Goal: Information Seeking & Learning: Learn about a topic

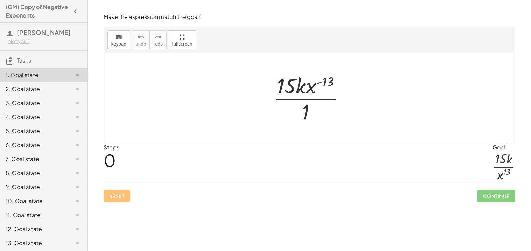
click at [327, 119] on div at bounding box center [312, 98] width 85 height 54
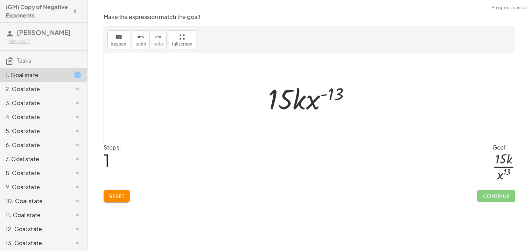
click at [300, 97] on div at bounding box center [312, 98] width 95 height 36
click at [330, 96] on div at bounding box center [312, 98] width 95 height 36
drag, startPoint x: 295, startPoint y: 101, endPoint x: 325, endPoint y: 95, distance: 31.1
click at [325, 95] on div at bounding box center [312, 98] width 95 height 36
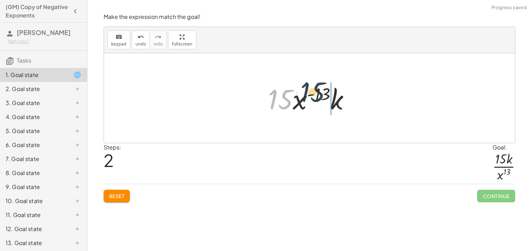
drag, startPoint x: 276, startPoint y: 98, endPoint x: 314, endPoint y: 91, distance: 38.5
click at [314, 91] on div at bounding box center [312, 98] width 95 height 36
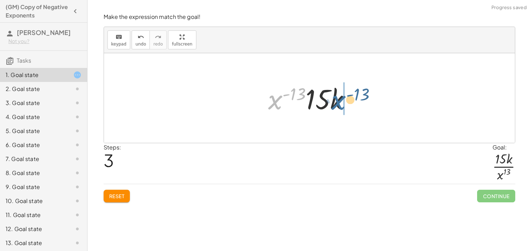
drag, startPoint x: 276, startPoint y: 103, endPoint x: 363, endPoint y: 103, distance: 87.6
click at [363, 103] on div "· 15 · k · x ( - 13 ) · 1 · 15 · k · x ( - 13 ) · 15 · x ( - 13 ) · k · x ( - 1…" at bounding box center [309, 98] width 411 height 90
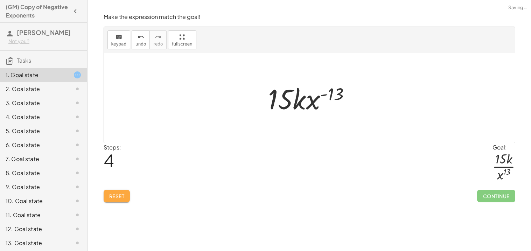
click at [112, 191] on button "Reset" at bounding box center [117, 196] width 27 height 13
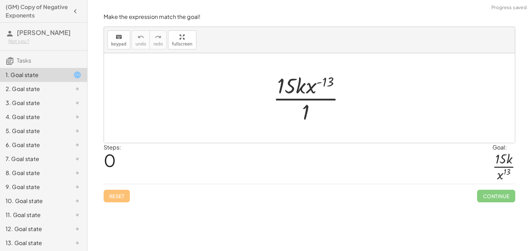
click at [52, 89] on div "2. Goal state" at bounding box center [34, 89] width 56 height 8
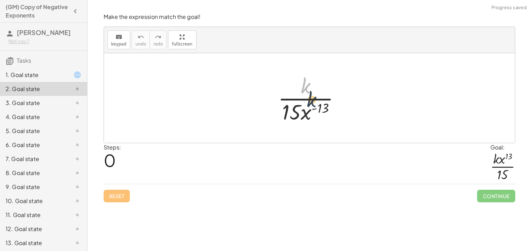
drag, startPoint x: 307, startPoint y: 92, endPoint x: 314, endPoint y: 113, distance: 21.4
click at [314, 113] on div at bounding box center [312, 98] width 75 height 54
drag, startPoint x: 308, startPoint y: 113, endPoint x: 314, endPoint y: 88, distance: 25.8
click at [314, 88] on div at bounding box center [312, 98] width 75 height 54
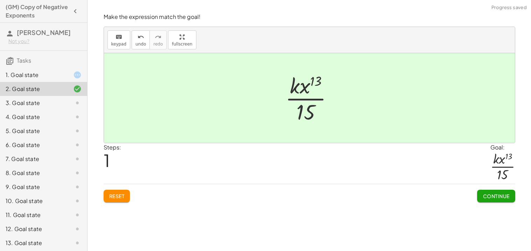
click at [481, 193] on button "Continue" at bounding box center [496, 196] width 38 height 13
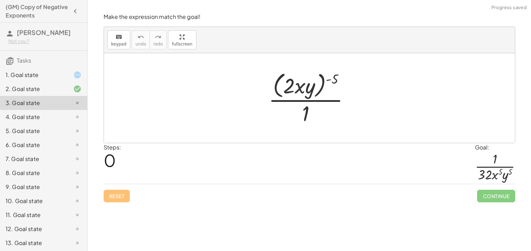
click at [27, 77] on div "1. Goal state" at bounding box center [34, 75] width 56 height 8
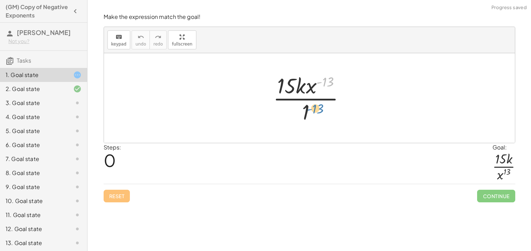
drag, startPoint x: 326, startPoint y: 82, endPoint x: 316, endPoint y: 109, distance: 28.6
click at [316, 109] on div at bounding box center [312, 98] width 85 height 54
drag, startPoint x: 304, startPoint y: 109, endPoint x: 282, endPoint y: 76, distance: 38.7
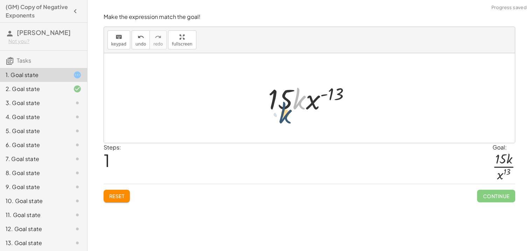
drag, startPoint x: 299, startPoint y: 100, endPoint x: 281, endPoint y: 116, distance: 24.1
click at [281, 116] on div at bounding box center [312, 98] width 95 height 36
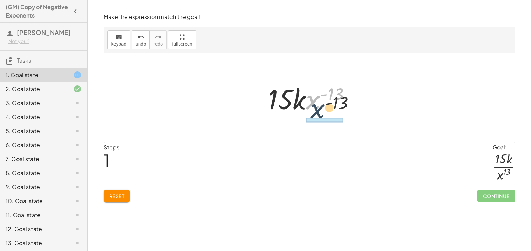
drag, startPoint x: 310, startPoint y: 103, endPoint x: 319, endPoint y: 136, distance: 35.0
click at [319, 136] on div "· 15 · k · x ( - 13 ) · 1 · x ( - 13 ) · 15 · k · x ( - 13 )" at bounding box center [309, 98] width 411 height 90
drag, startPoint x: 318, startPoint y: 103, endPoint x: 280, endPoint y: 100, distance: 38.3
click at [280, 100] on div at bounding box center [312, 98] width 95 height 36
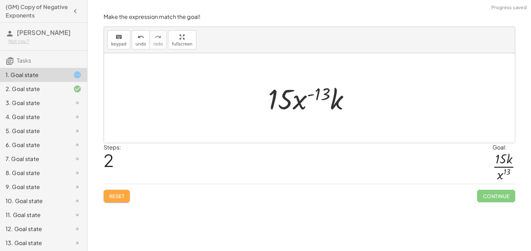
click at [114, 200] on button "Reset" at bounding box center [117, 196] width 27 height 13
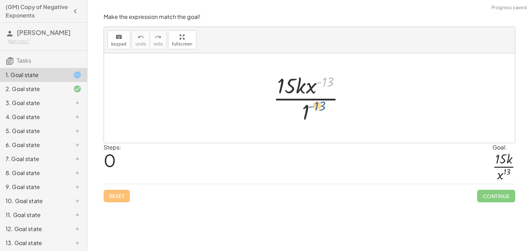
drag, startPoint x: 324, startPoint y: 82, endPoint x: 314, endPoint y: 119, distance: 37.8
click at [314, 119] on div at bounding box center [312, 98] width 85 height 54
drag, startPoint x: 311, startPoint y: 87, endPoint x: 313, endPoint y: 113, distance: 26.0
click at [313, 113] on div at bounding box center [312, 98] width 85 height 54
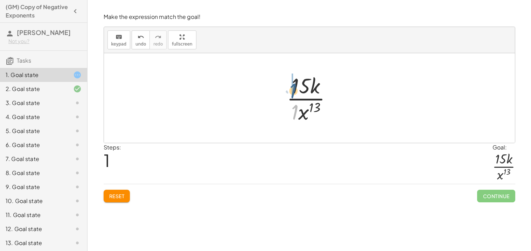
drag, startPoint x: 295, startPoint y: 112, endPoint x: 294, endPoint y: 90, distance: 21.8
click at [294, 90] on div at bounding box center [312, 98] width 58 height 54
drag, startPoint x: 288, startPoint y: 84, endPoint x: 301, endPoint y: 84, distance: 13.7
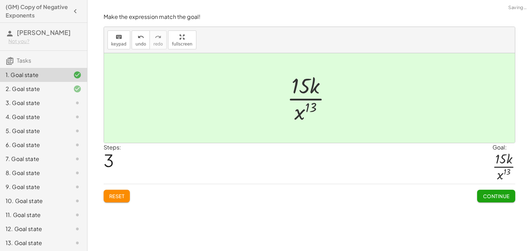
click at [484, 195] on span "Continue" at bounding box center [496, 196] width 27 height 6
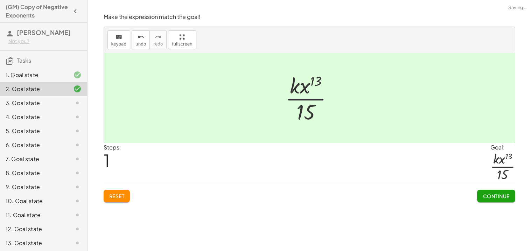
click at [38, 107] on div "3. Goal state" at bounding box center [34, 103] width 56 height 8
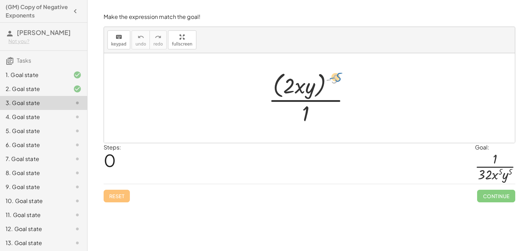
drag, startPoint x: 336, startPoint y: 78, endPoint x: 340, endPoint y: 77, distance: 4.9
click at [340, 77] on div at bounding box center [312, 97] width 94 height 57
drag, startPoint x: 291, startPoint y: 84, endPoint x: 314, endPoint y: 86, distance: 22.9
click at [314, 86] on div at bounding box center [312, 97] width 94 height 57
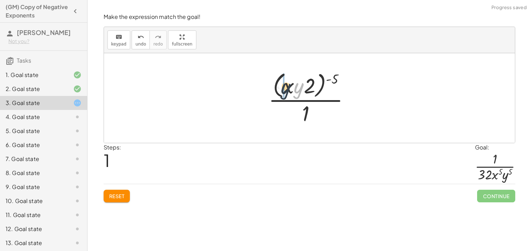
drag, startPoint x: 300, startPoint y: 88, endPoint x: 283, endPoint y: 89, distance: 16.8
drag, startPoint x: 308, startPoint y: 109, endPoint x: 311, endPoint y: 83, distance: 25.9
click at [311, 83] on div at bounding box center [312, 97] width 94 height 57
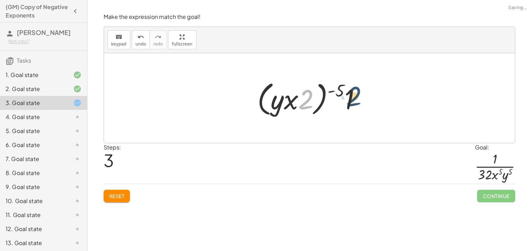
drag, startPoint x: 308, startPoint y: 102, endPoint x: 357, endPoint y: 99, distance: 48.5
click at [357, 99] on div at bounding box center [312, 98] width 116 height 40
drag, startPoint x: 341, startPoint y: 89, endPoint x: 314, endPoint y: 96, distance: 28.5
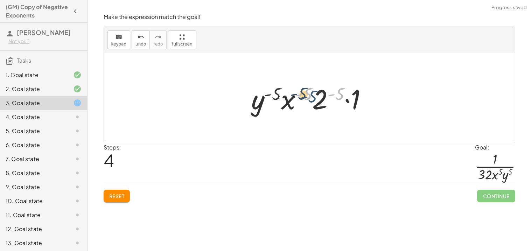
drag, startPoint x: 338, startPoint y: 96, endPoint x: 310, endPoint y: 97, distance: 28.4
click at [310, 97] on div at bounding box center [312, 98] width 129 height 36
drag, startPoint x: 274, startPoint y: 90, endPoint x: 331, endPoint y: 88, distance: 56.8
click at [331, 88] on div at bounding box center [312, 98] width 129 height 36
drag, startPoint x: 338, startPoint y: 88, endPoint x: 282, endPoint y: 93, distance: 56.3
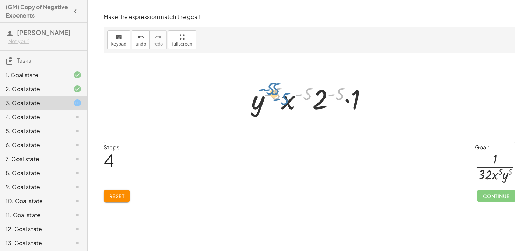
click at [282, 93] on div at bounding box center [312, 98] width 129 height 36
drag, startPoint x: 290, startPoint y: 103, endPoint x: 342, endPoint y: 107, distance: 51.7
click at [342, 107] on div at bounding box center [312, 98] width 129 height 36
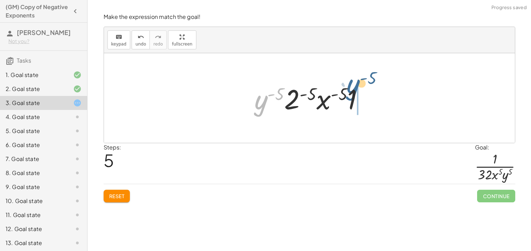
drag, startPoint x: 265, startPoint y: 107, endPoint x: 359, endPoint y: 93, distance: 94.9
click at [359, 93] on div at bounding box center [312, 98] width 122 height 36
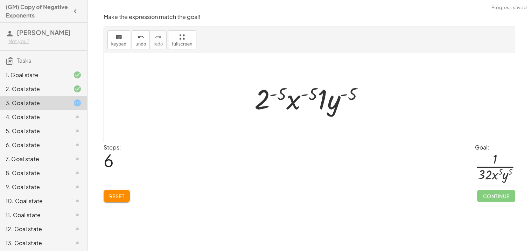
click at [69, 114] on div at bounding box center [72, 117] width 20 height 8
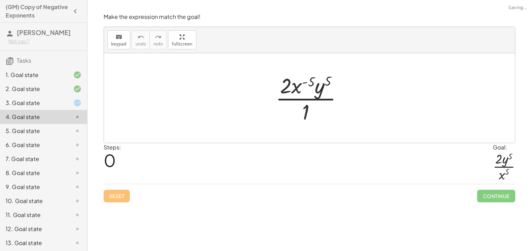
click at [308, 89] on div at bounding box center [312, 98] width 80 height 54
click at [317, 77] on div at bounding box center [312, 98] width 80 height 54
click at [311, 82] on div at bounding box center [312, 98] width 80 height 54
drag, startPoint x: 319, startPoint y: 90, endPoint x: 300, endPoint y: 92, distance: 19.0
click at [300, 92] on div at bounding box center [312, 98] width 80 height 54
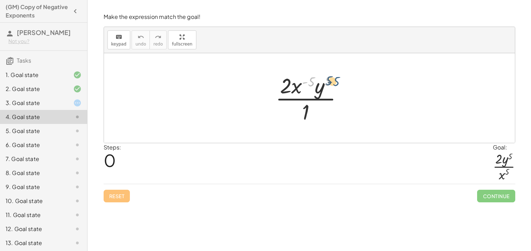
drag, startPoint x: 310, startPoint y: 81, endPoint x: 334, endPoint y: 80, distance: 24.2
click at [334, 80] on div at bounding box center [312, 98] width 80 height 54
drag, startPoint x: 308, startPoint y: 109, endPoint x: 338, endPoint y: 75, distance: 44.9
click at [338, 75] on div at bounding box center [312, 98] width 80 height 54
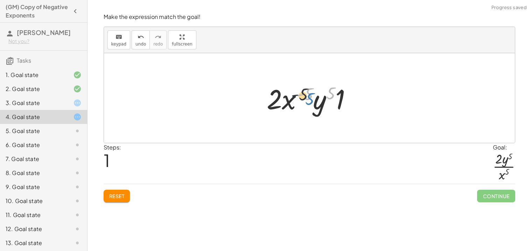
drag, startPoint x: 331, startPoint y: 91, endPoint x: 306, endPoint y: 97, distance: 25.5
click at [306, 97] on div at bounding box center [312, 98] width 98 height 36
drag, startPoint x: 267, startPoint y: 106, endPoint x: 329, endPoint y: 106, distance: 62.0
click at [329, 106] on div at bounding box center [312, 98] width 98 height 36
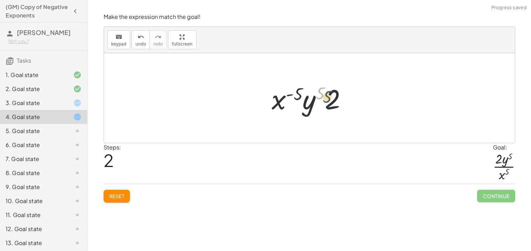
drag, startPoint x: 321, startPoint y: 95, endPoint x: 329, endPoint y: 98, distance: 8.5
click at [329, 98] on div at bounding box center [312, 98] width 88 height 36
drag, startPoint x: 281, startPoint y: 104, endPoint x: 338, endPoint y: 103, distance: 57.1
click at [338, 103] on div at bounding box center [312, 98] width 88 height 36
drag, startPoint x: 280, startPoint y: 106, endPoint x: 319, endPoint y: 103, distance: 39.0
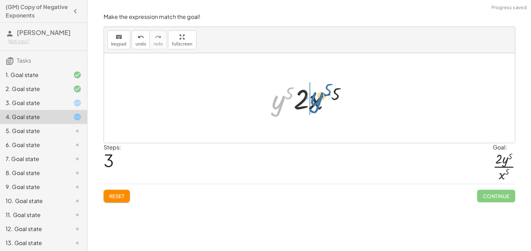
click at [319, 103] on div at bounding box center [312, 98] width 88 height 36
